Goal: Use online tool/utility: Use online tool/utility

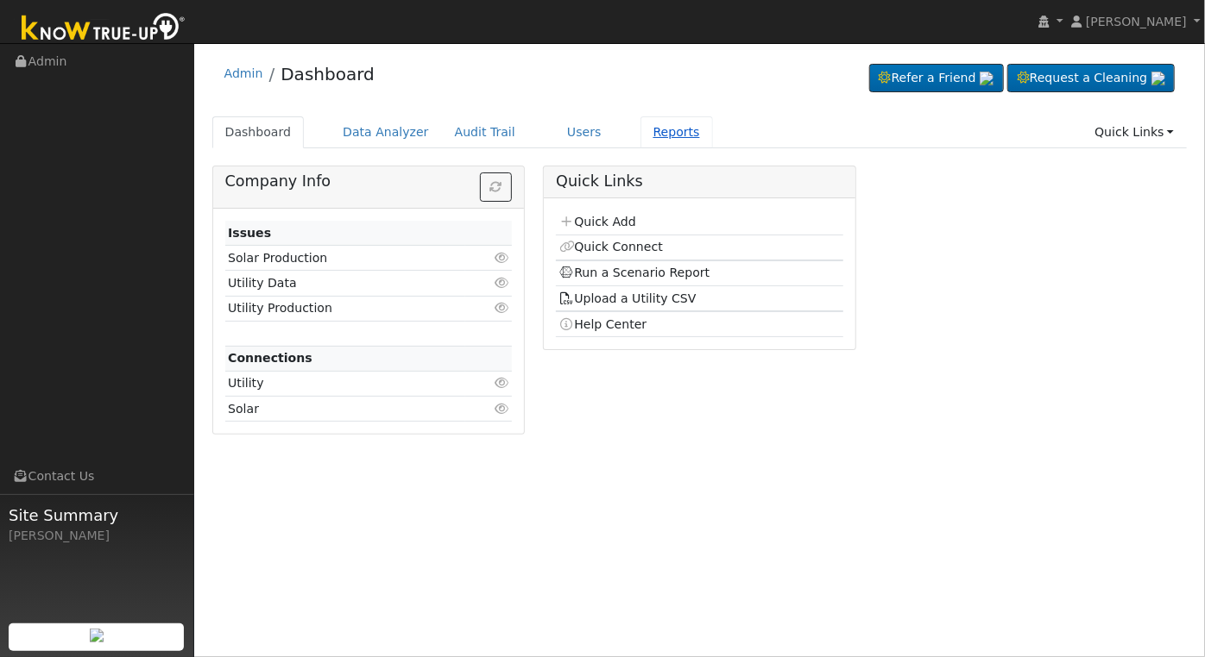
click at [640, 131] on link "Reports" at bounding box center [676, 132] width 72 height 32
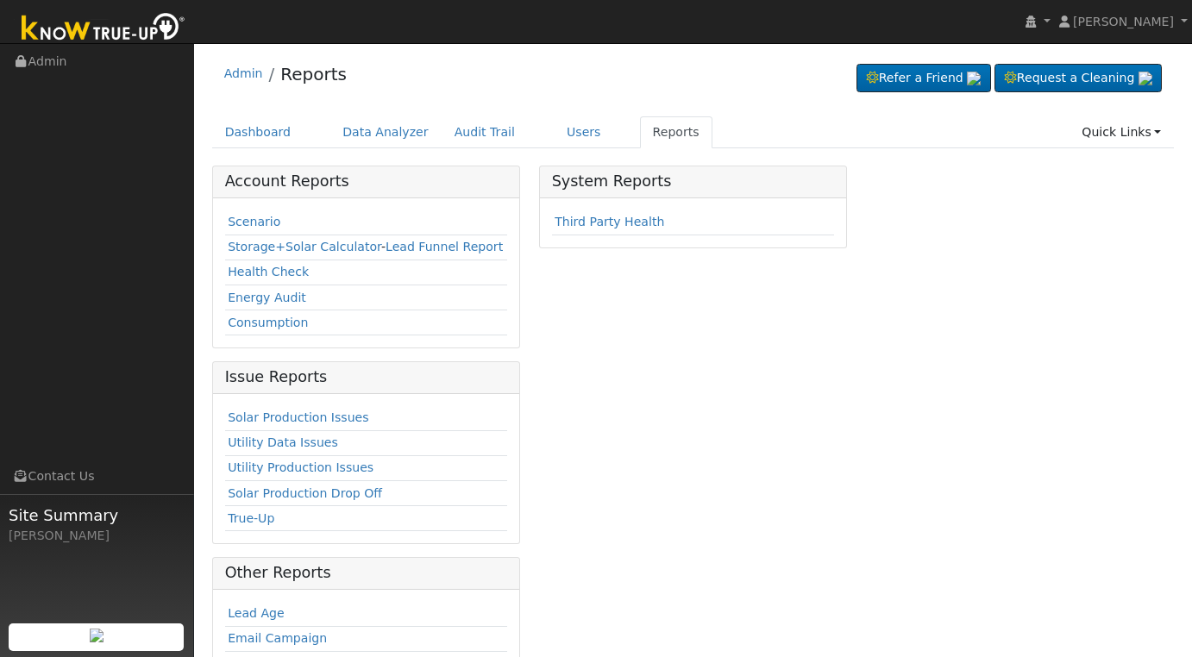
click at [239, 223] on link "Scenario" at bounding box center [254, 222] width 53 height 14
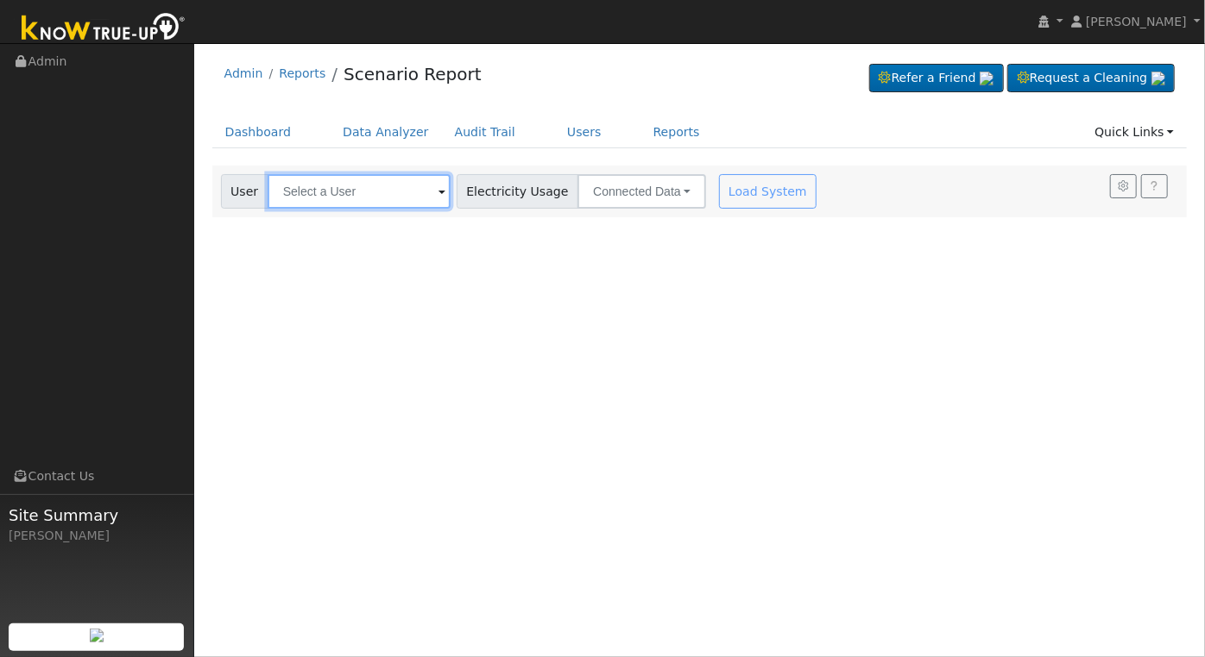
click at [381, 192] on input "text" at bounding box center [358, 191] width 183 height 35
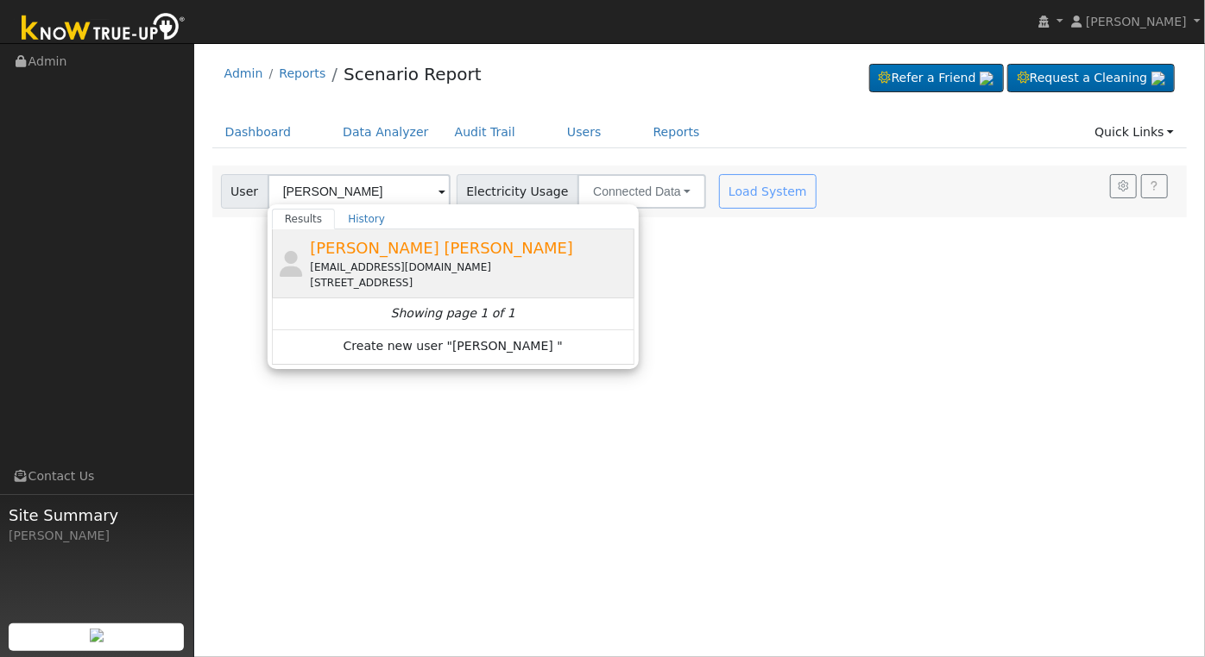
click at [427, 275] on div "29500 Running Deer Way, Coarsegold, CA 93614" at bounding box center [470, 283] width 320 height 16
type input "Merrie Lee John"
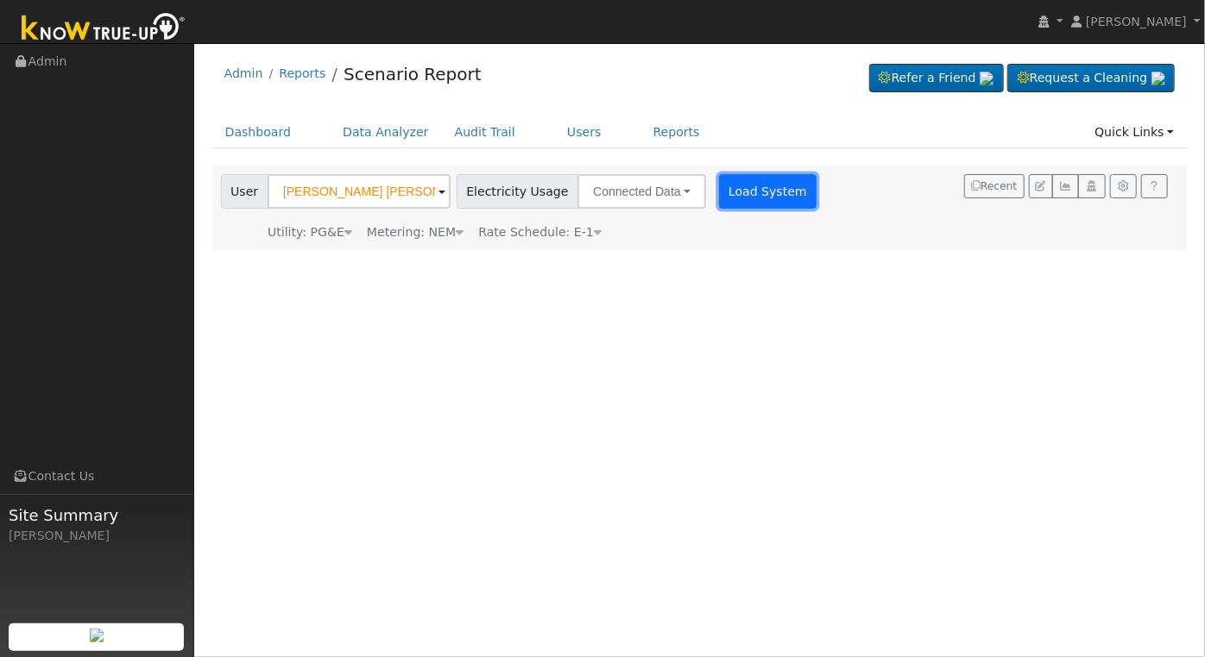
click at [751, 195] on button "Load System" at bounding box center [768, 191] width 98 height 35
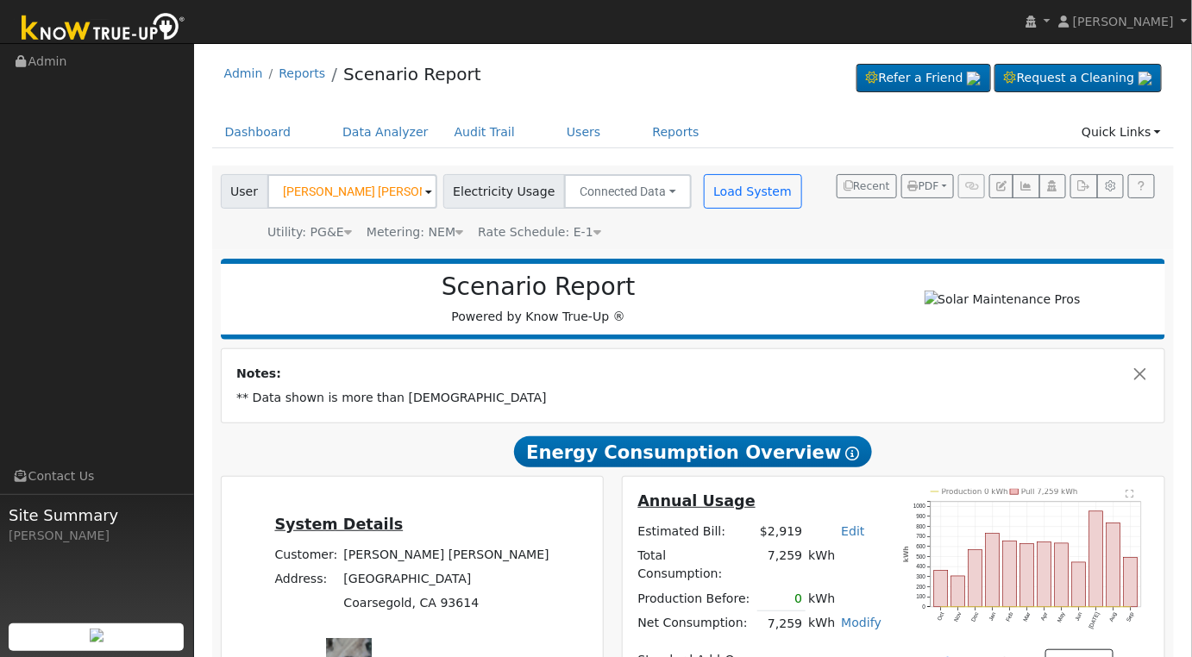
scroll to position [287, 0]
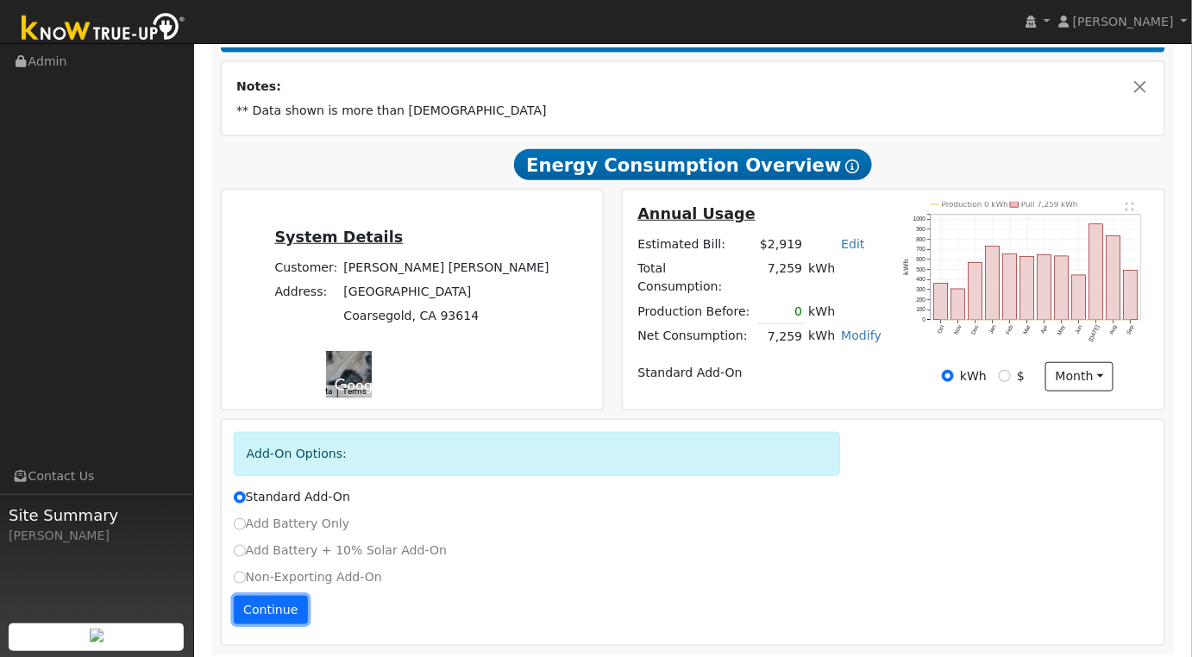
click at [264, 611] on button "Continue" at bounding box center [271, 610] width 74 height 29
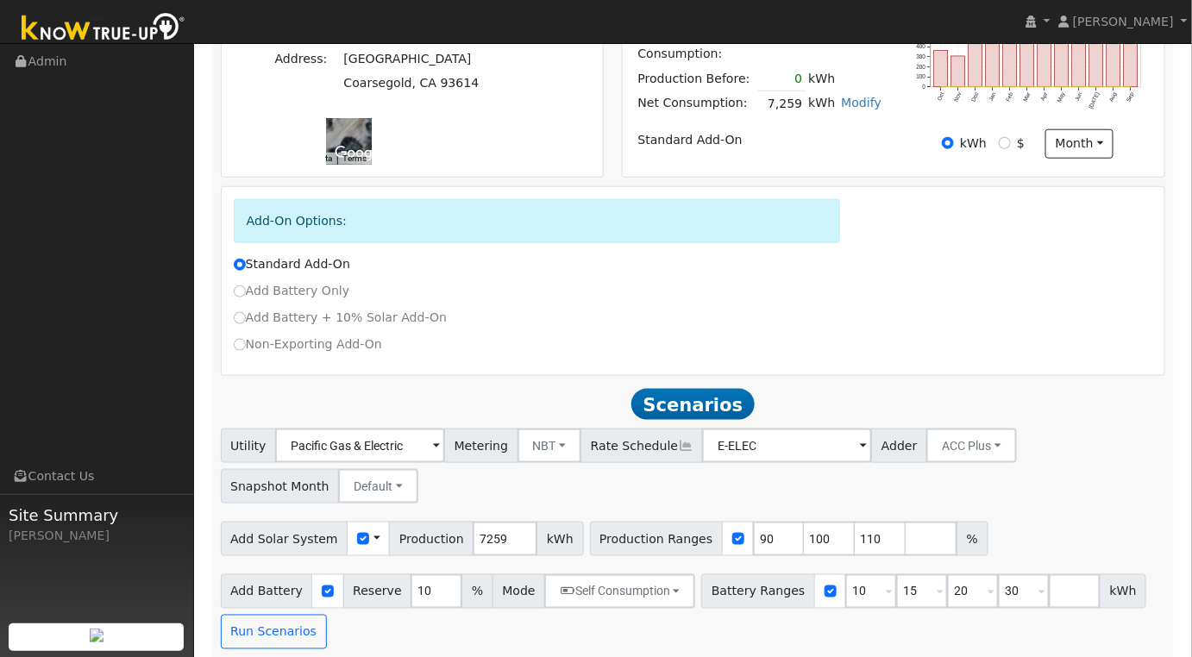
scroll to position [529, 0]
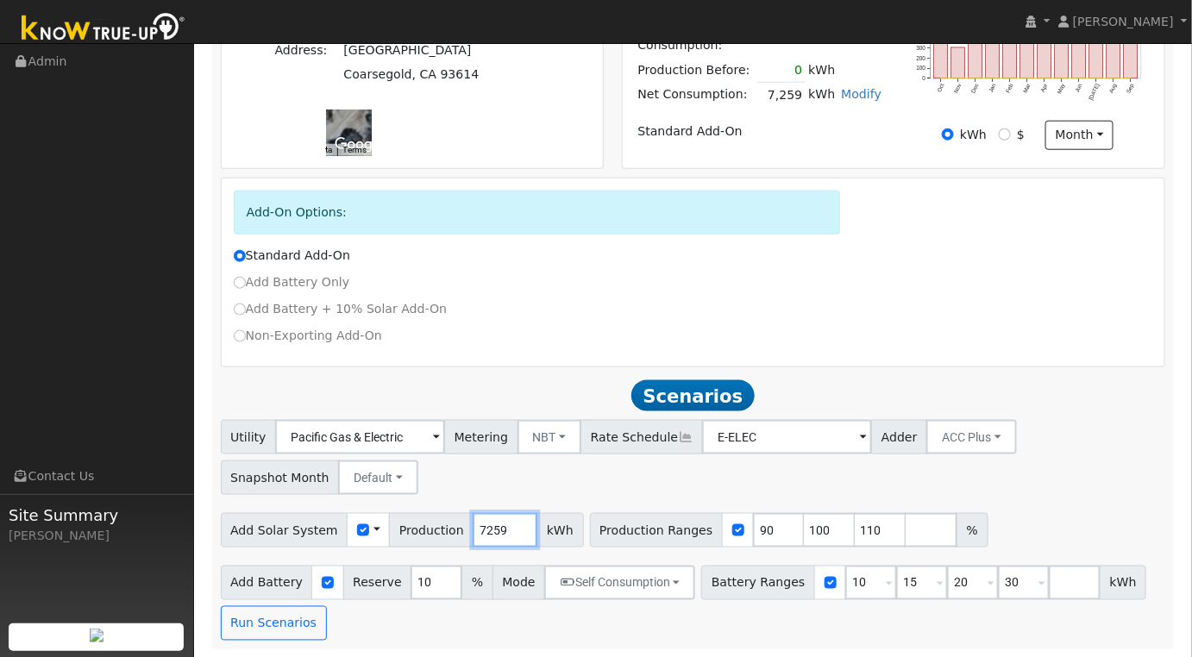
click at [485, 529] on input "7259" at bounding box center [505, 530] width 65 height 35
drag, startPoint x: 485, startPoint y: 529, endPoint x: 474, endPoint y: 522, distance: 13.2
click at [483, 528] on input "7259" at bounding box center [505, 530] width 65 height 35
type input "7"
type input "10493"
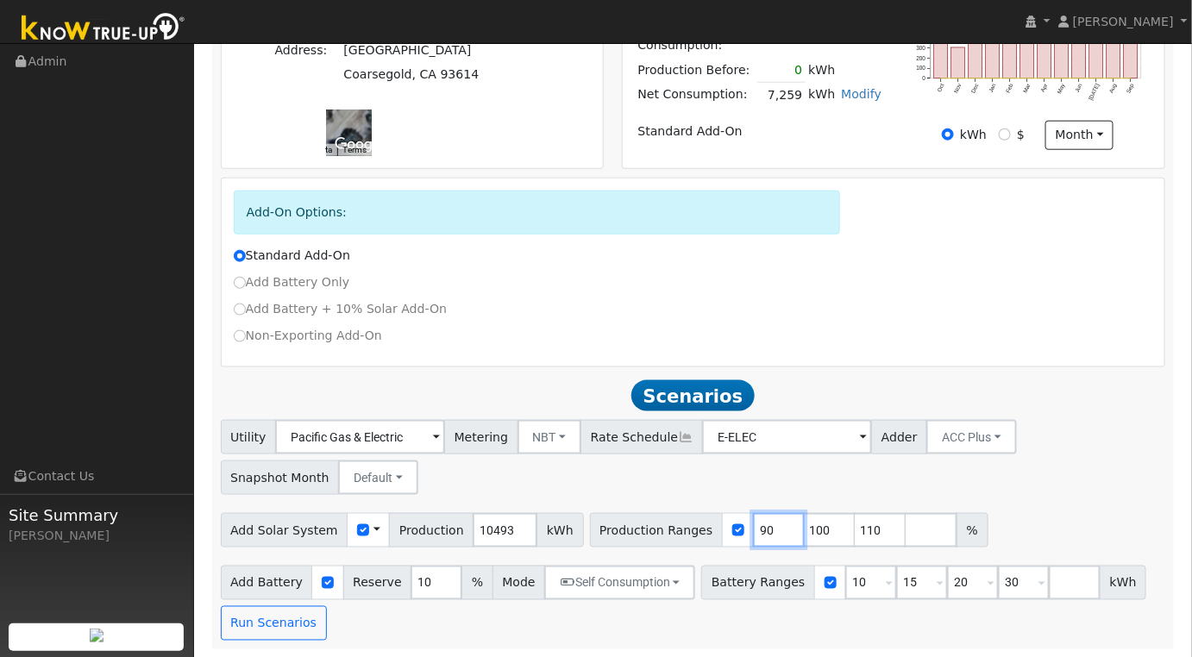
click at [753, 528] on input "90" at bounding box center [779, 530] width 52 height 35
type input "100"
type input "110"
type input "100"
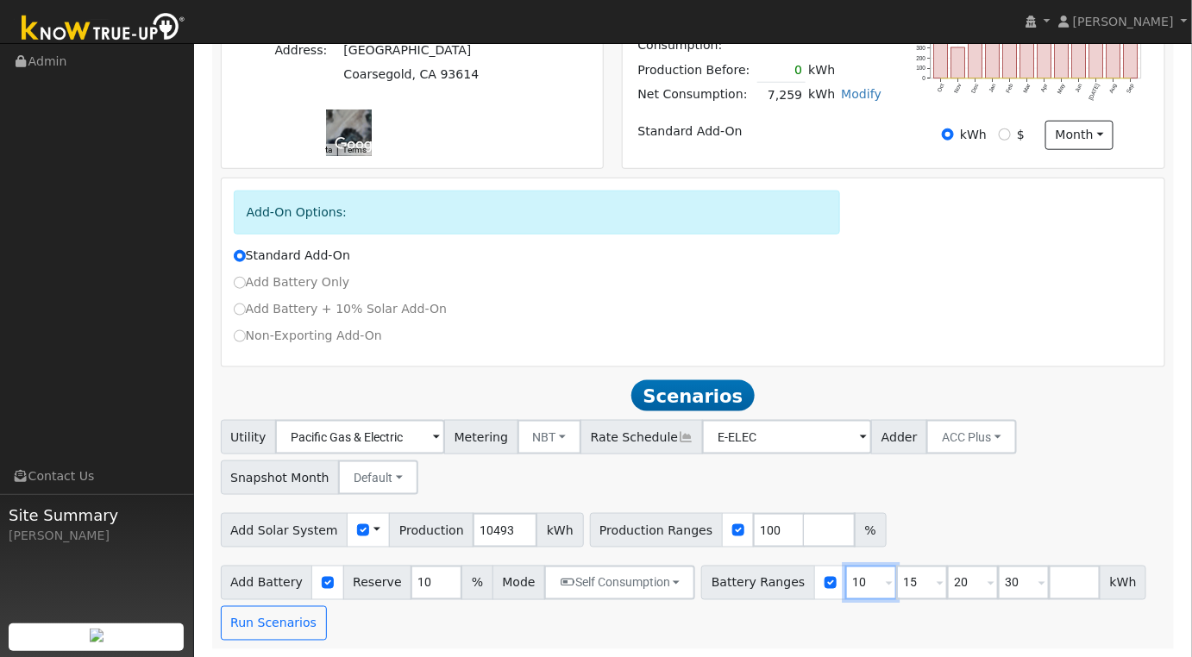
click at [846, 587] on input "10" at bounding box center [872, 583] width 52 height 35
type input "15"
type input "20"
type input "30"
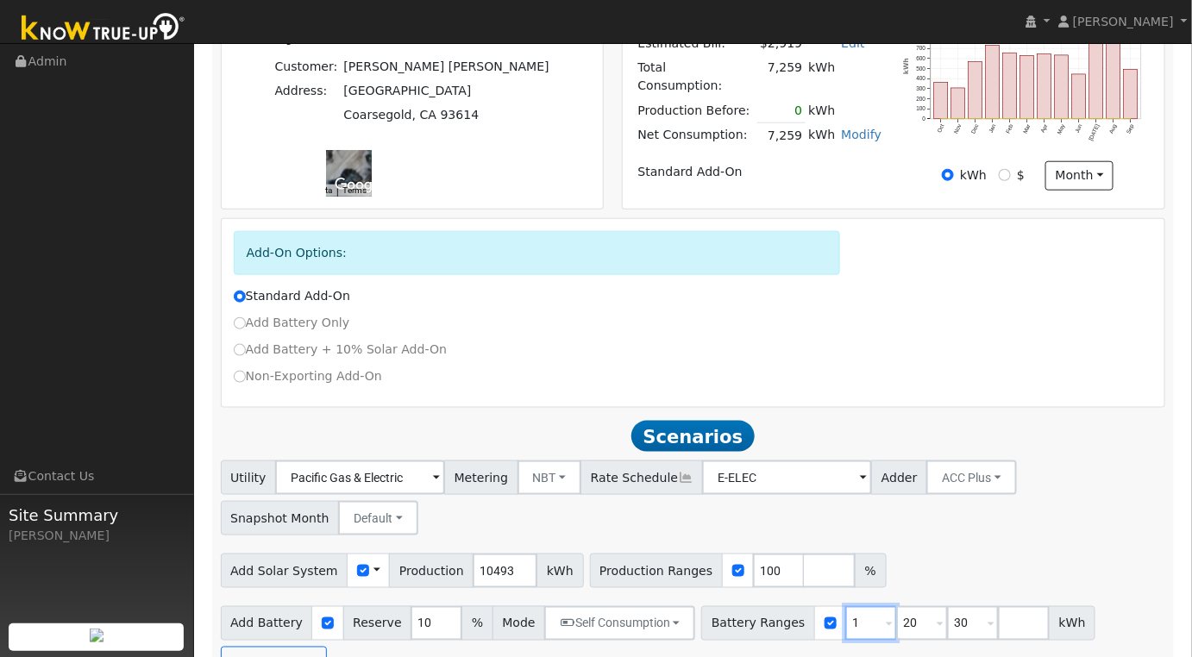
type input "20"
type input "30"
type input "3"
type input "0"
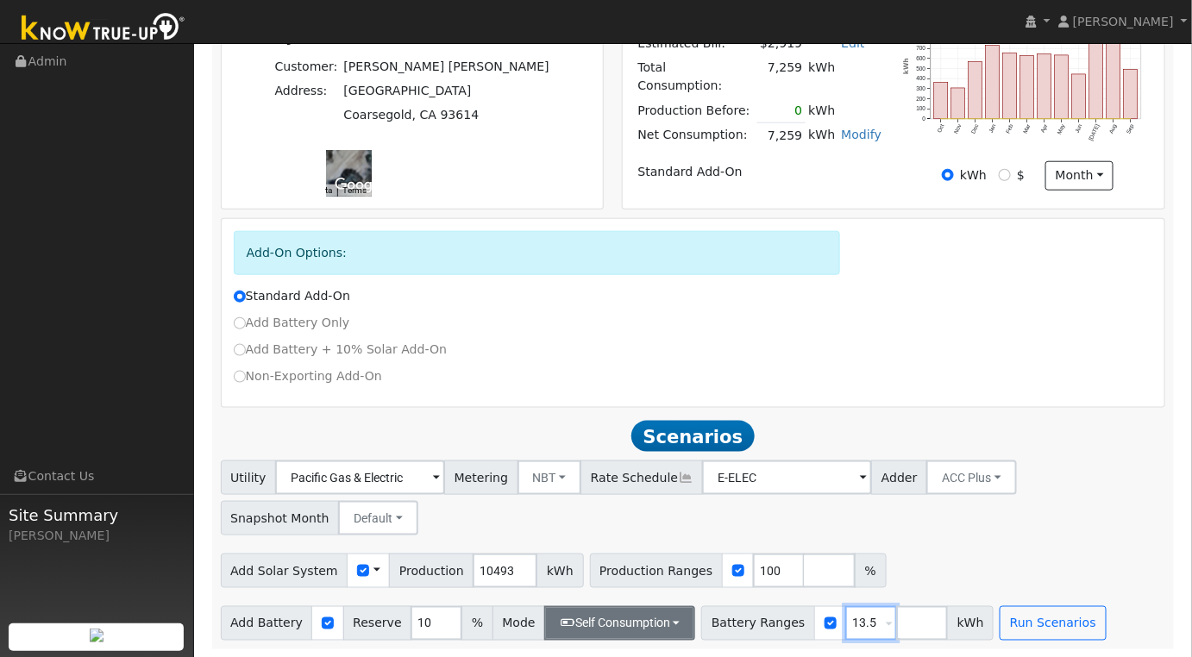
type input "13.5"
click at [664, 624] on button "Self Consumption" at bounding box center [619, 624] width 151 height 35
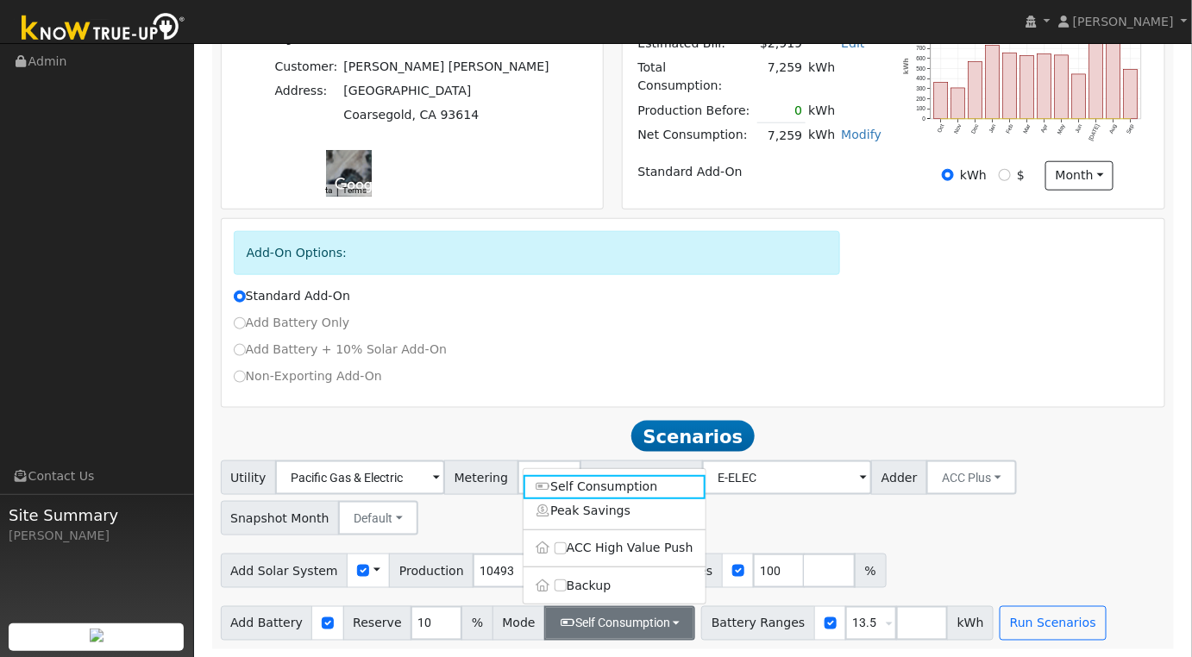
click at [968, 528] on div "Utility Pacific Gas & Electric Metering NBT NEM NBT Rate Schedule E-ELEC Adder …" at bounding box center [693, 495] width 952 height 81
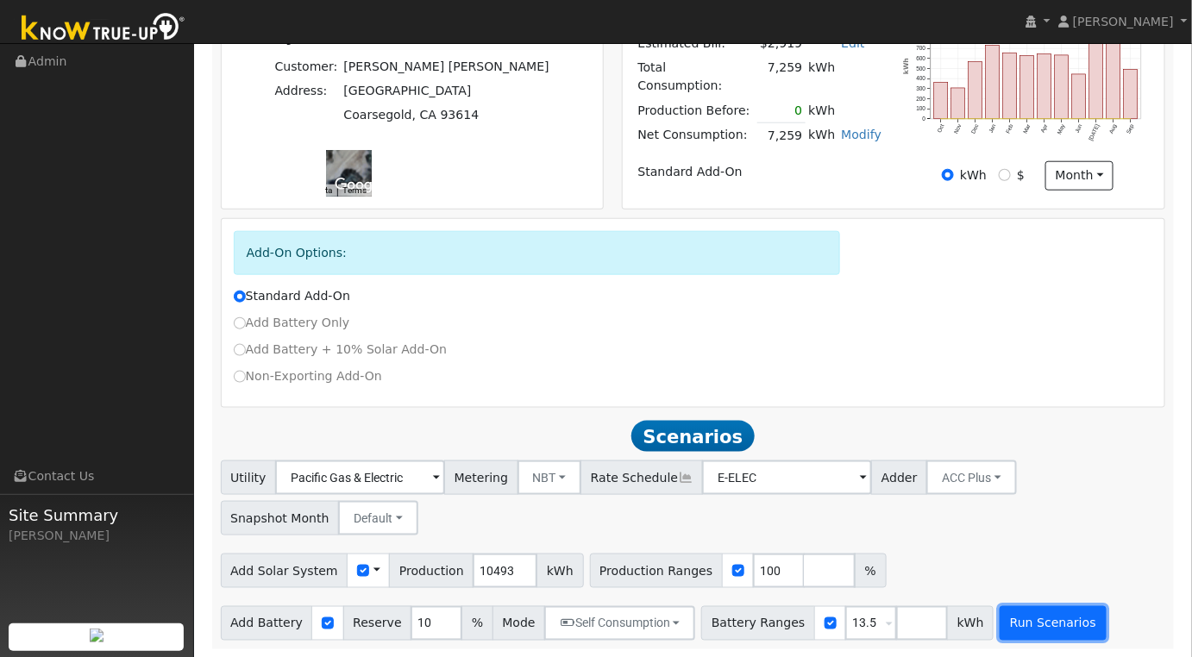
click at [1026, 607] on button "Run Scenarios" at bounding box center [1053, 624] width 106 height 35
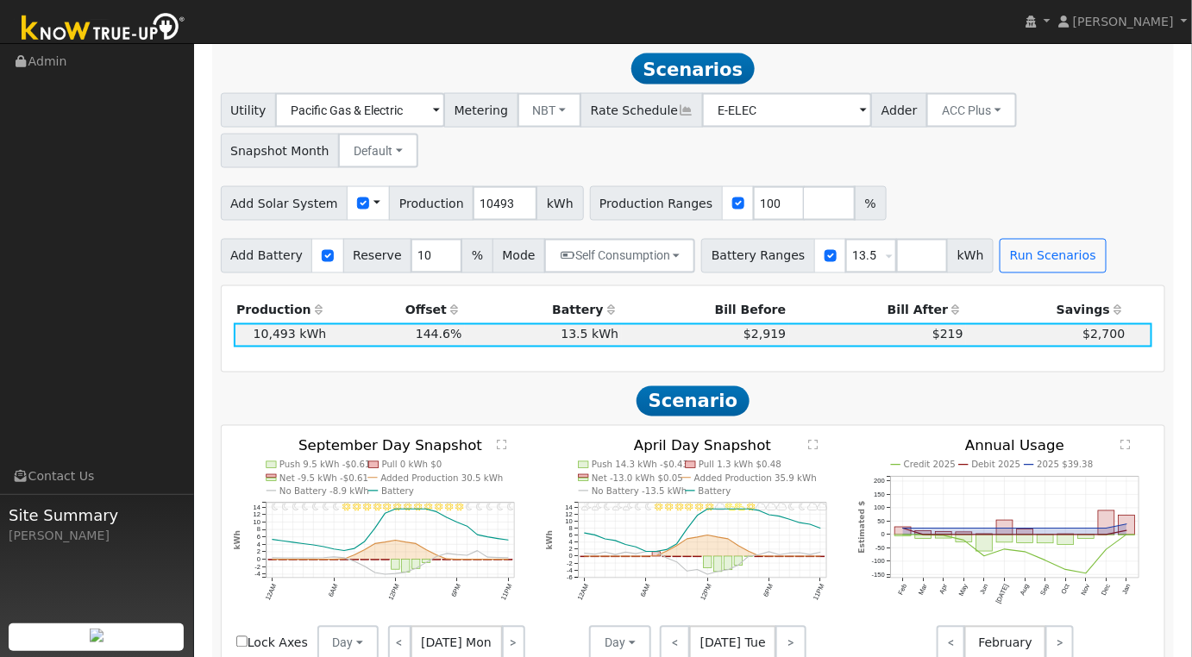
scroll to position [0, 0]
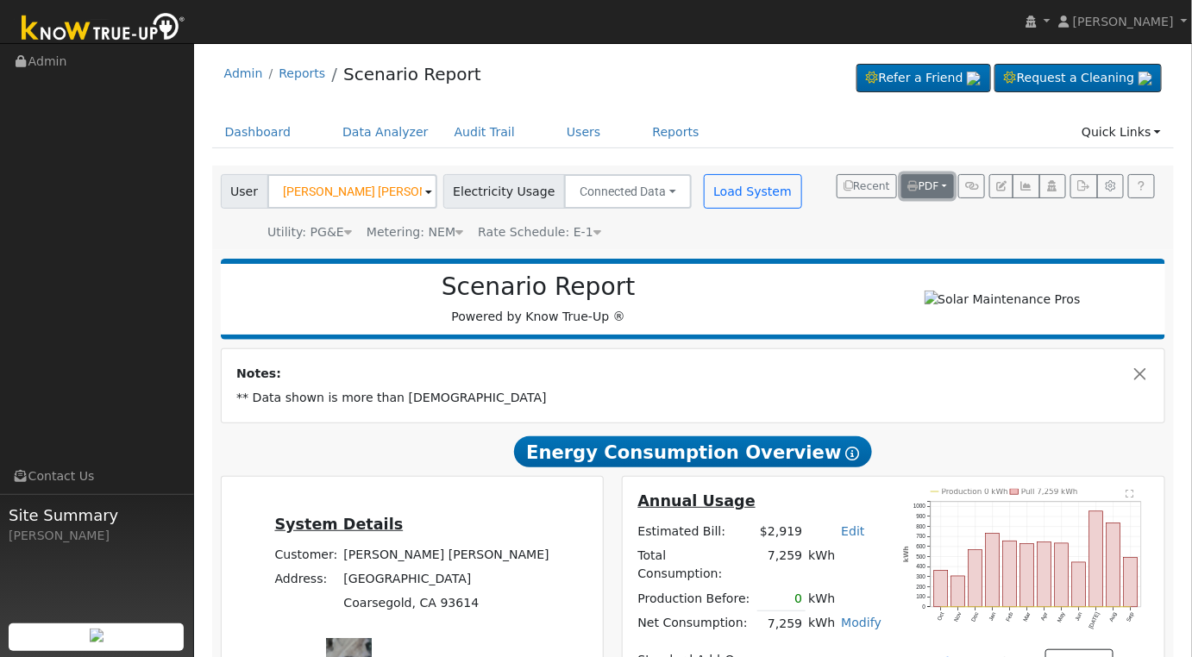
click at [944, 183] on button "PDF" at bounding box center [928, 186] width 53 height 24
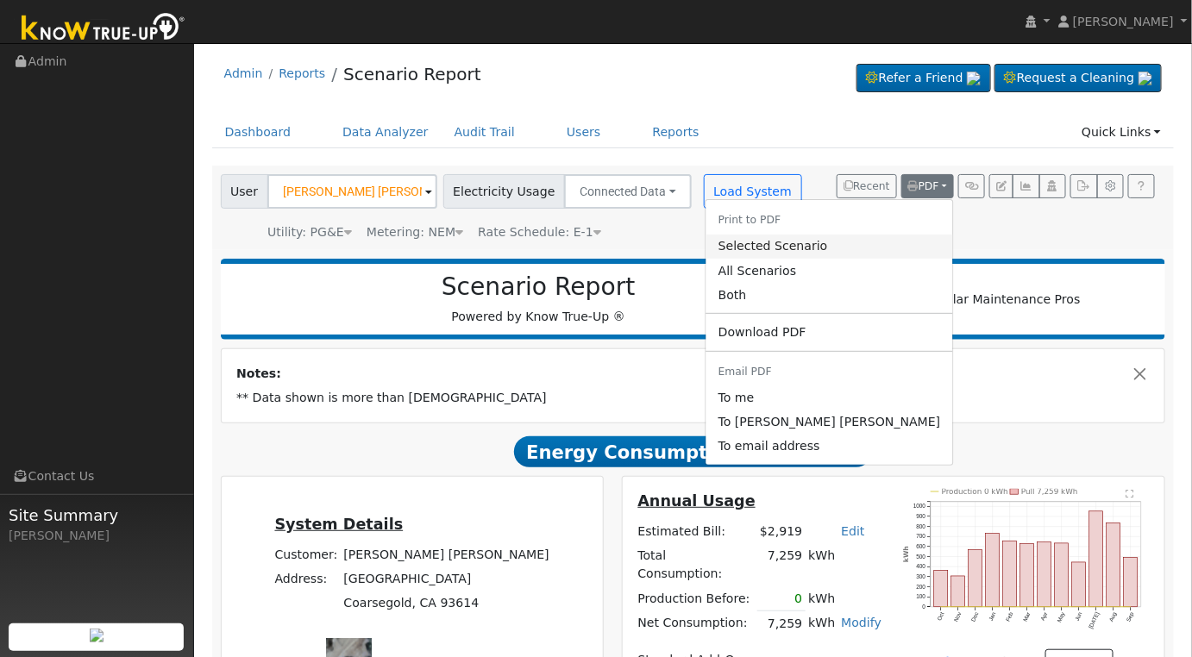
click at [889, 250] on link "Selected Scenario" at bounding box center [830, 247] width 247 height 24
